Goal: Find specific page/section: Find specific page/section

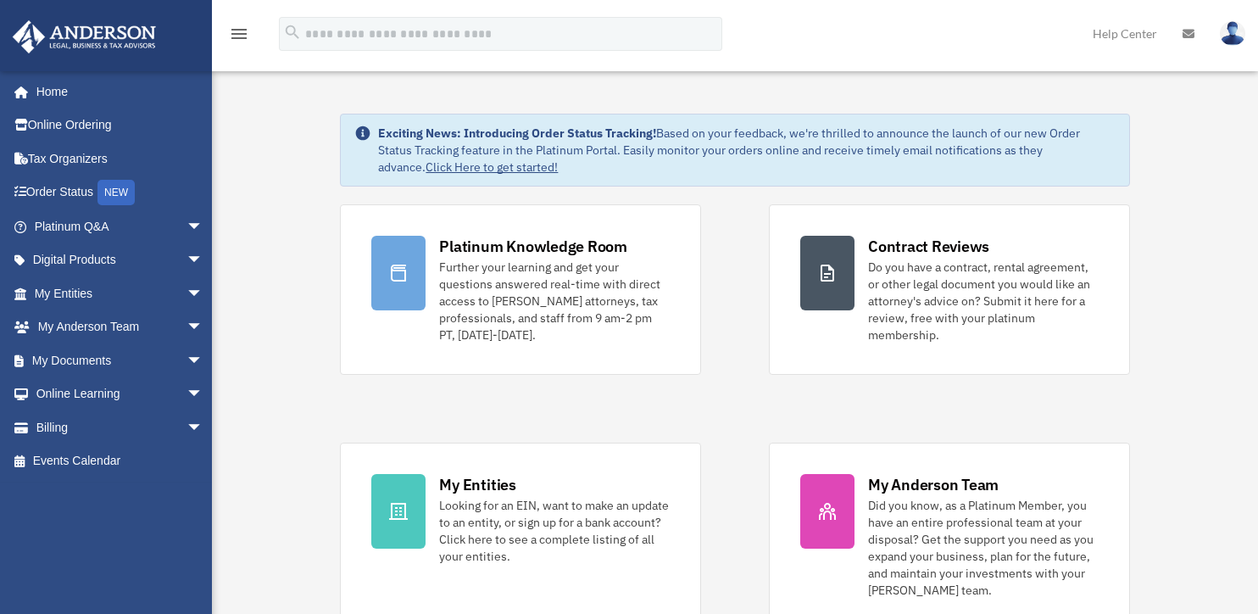
click at [187, 361] on span "arrow_drop_down" at bounding box center [204, 360] width 34 height 35
click at [66, 392] on link "Box" at bounding box center [126, 394] width 205 height 34
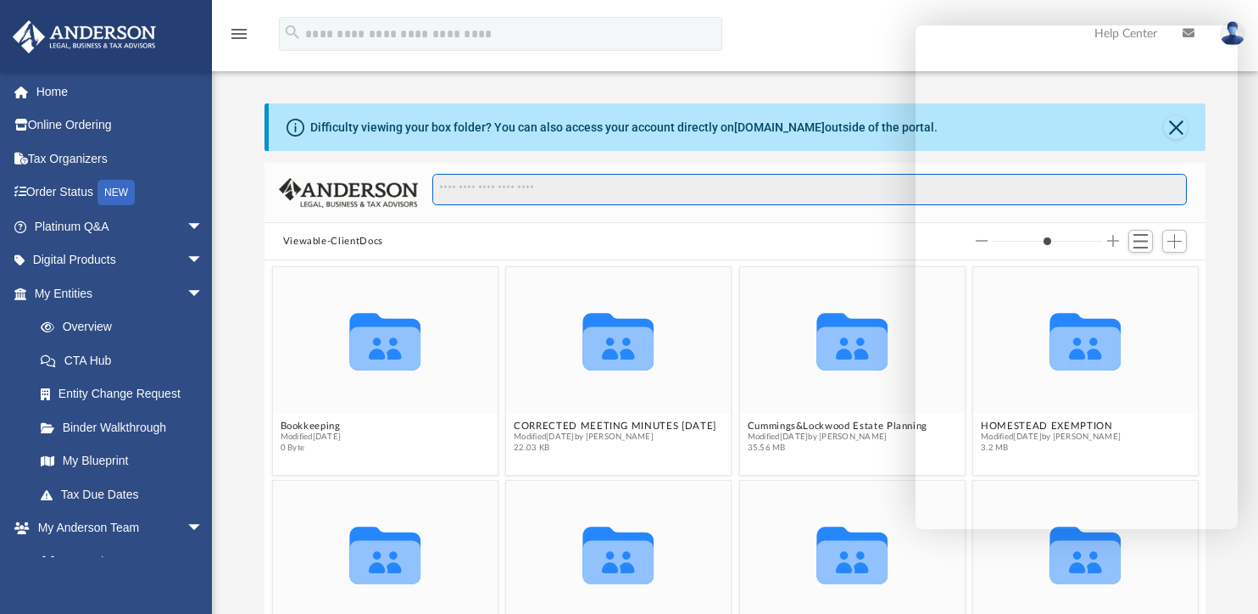
drag, startPoint x: 1222, startPoint y: 383, endPoint x: 450, endPoint y: 192, distance: 795.1
click at [450, 192] on input "Search files and folders" at bounding box center [809, 190] width 755 height 32
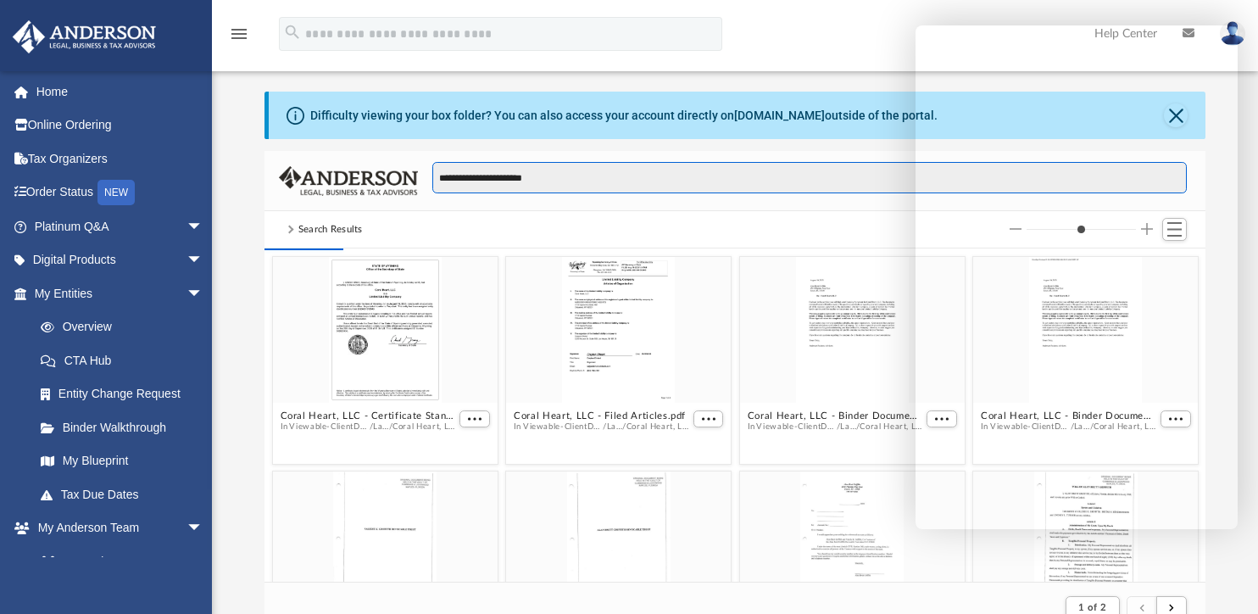
scroll to position [14, 0]
type input "**********"
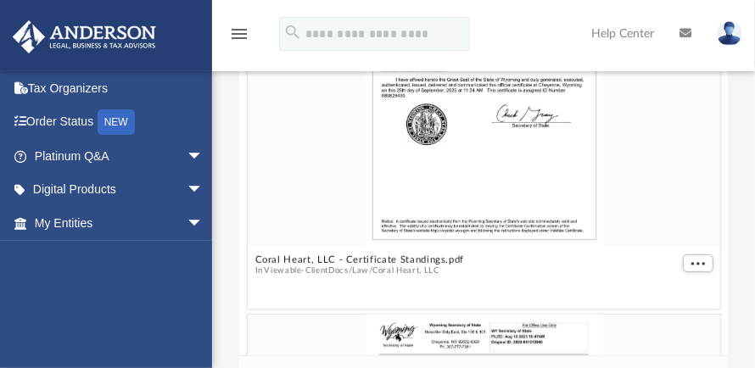
scroll to position [323, 478]
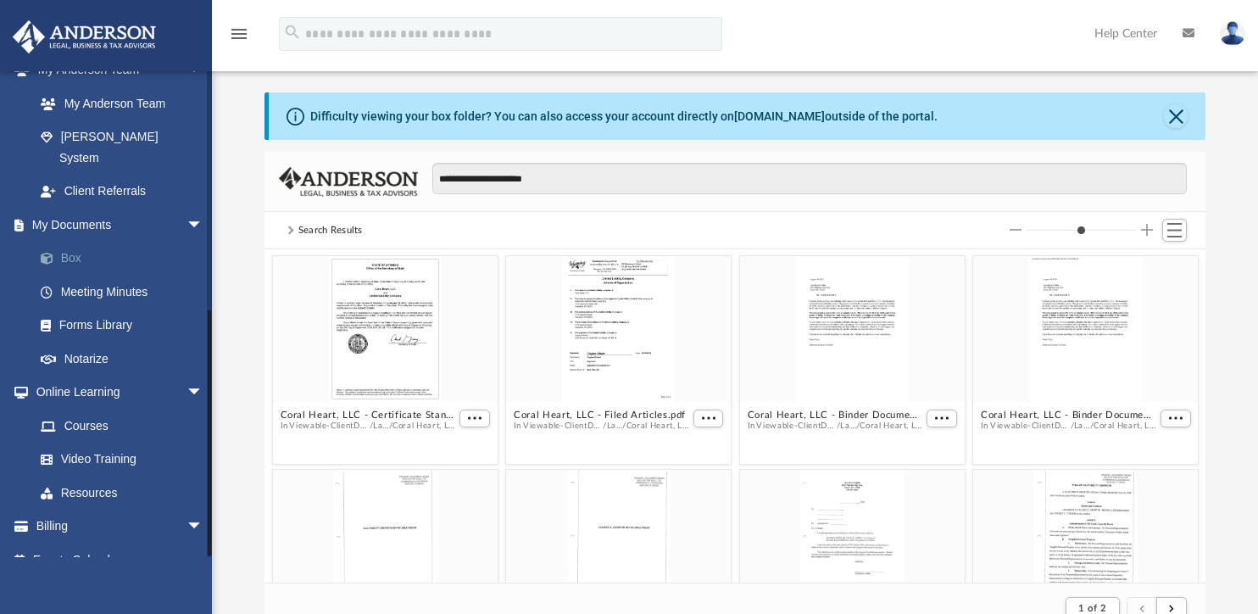
drag, startPoint x: 1236, startPoint y: 445, endPoint x: 75, endPoint y: 243, distance: 1179.1
click at [75, 243] on link "Box" at bounding box center [126, 259] width 205 height 34
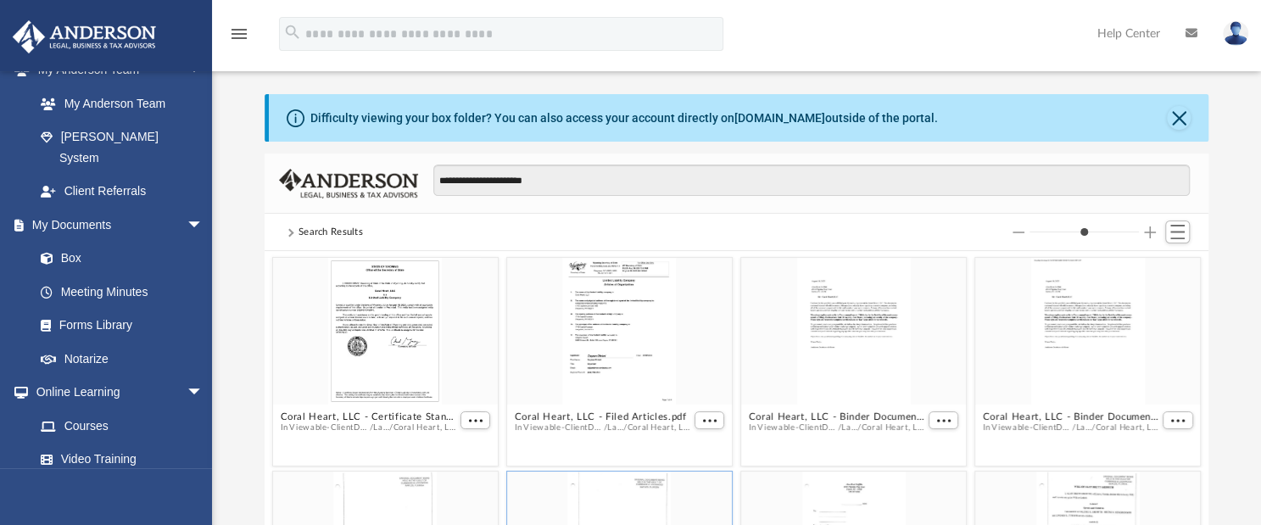
scroll to position [7, 0]
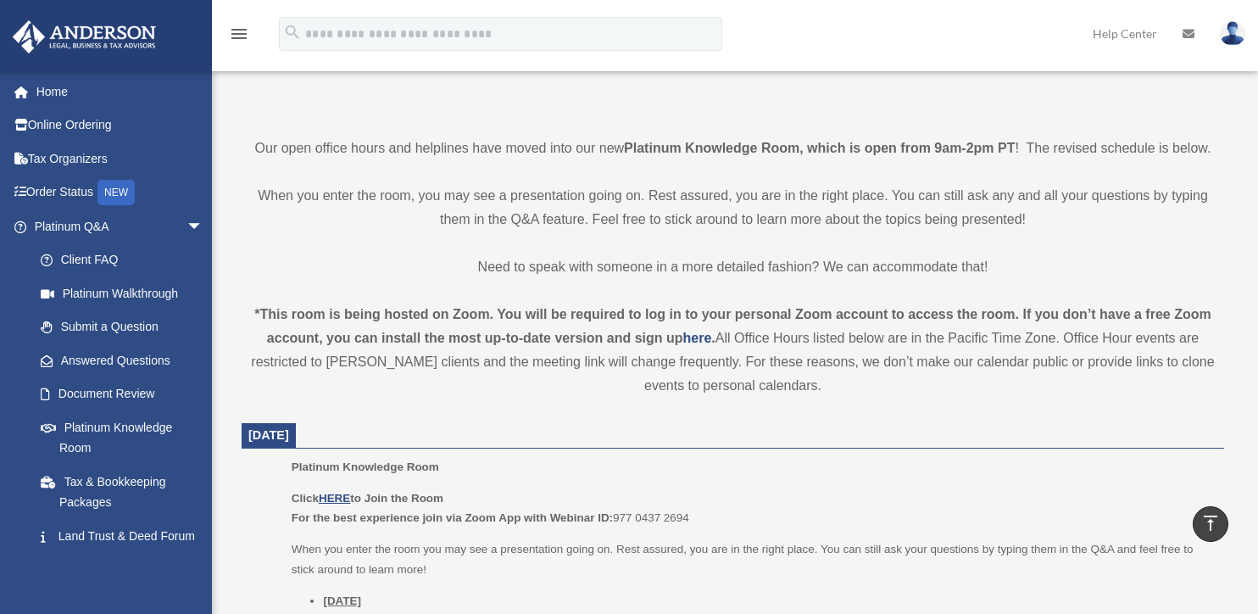
scroll to position [353, 0]
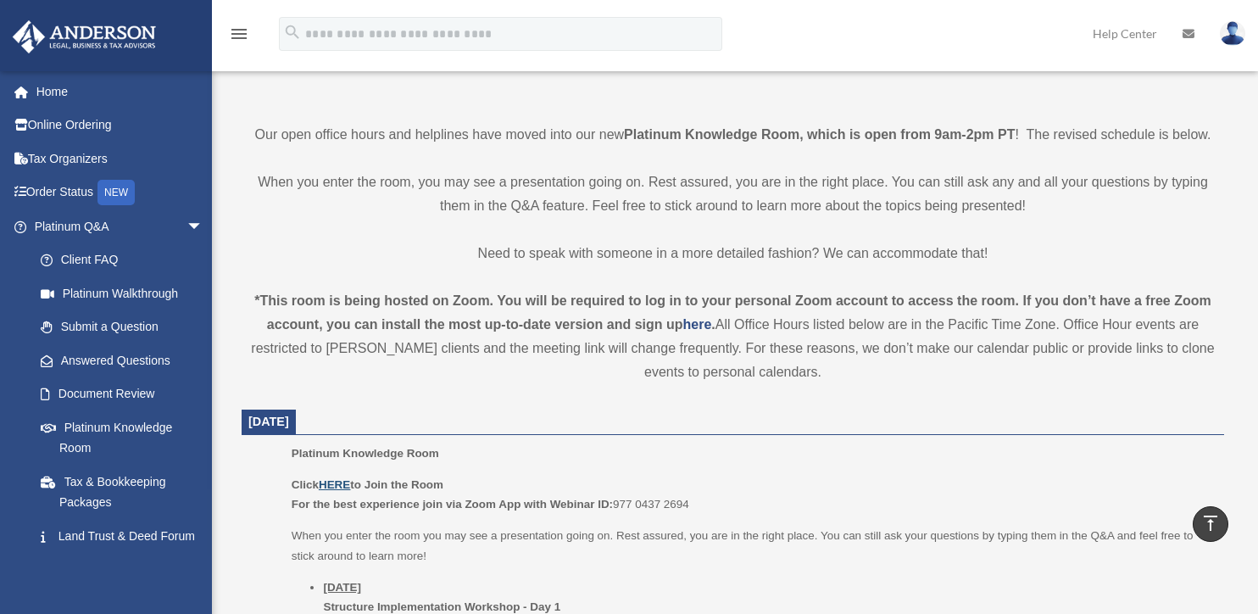
drag, startPoint x: 504, startPoint y: 431, endPoint x: 337, endPoint y: 482, distance: 174.9
click at [337, 482] on u "HERE" at bounding box center [334, 484] width 31 height 13
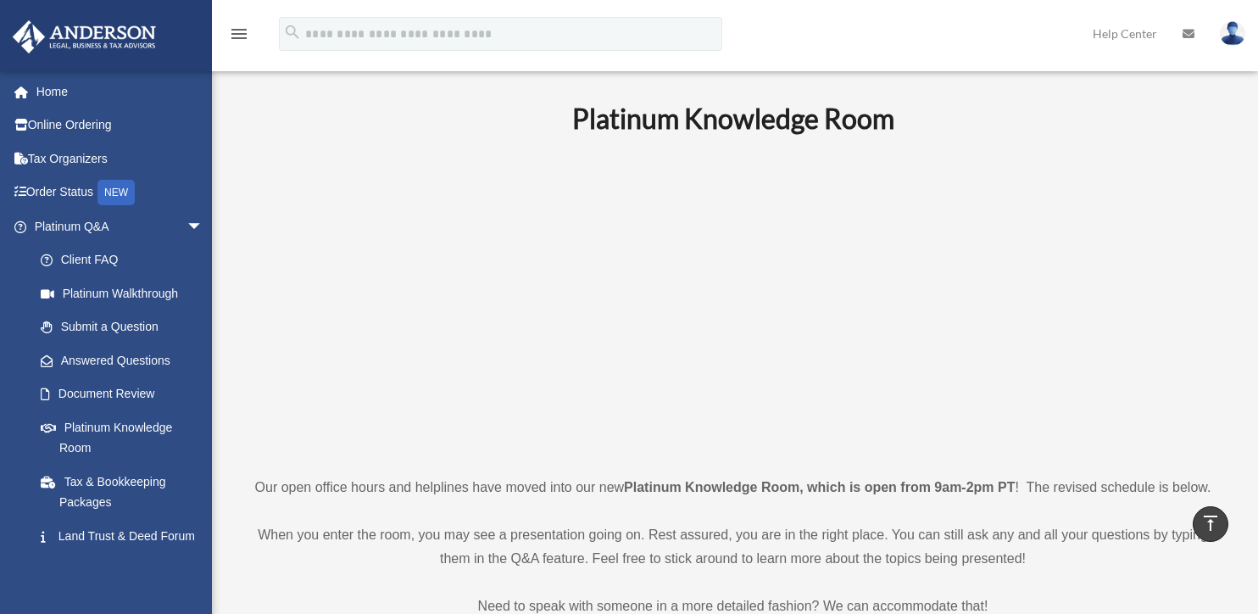
scroll to position [0, 0]
